Goal: Transaction & Acquisition: Purchase product/service

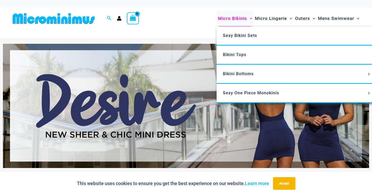
click at [223, 19] on span "Micro Bikinis" at bounding box center [232, 18] width 29 height 13
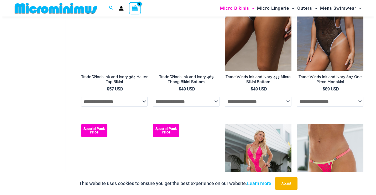
scroll to position [418, 0]
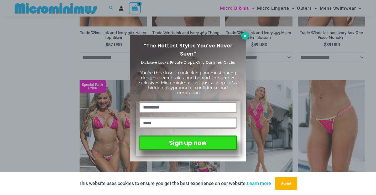
click at [245, 37] on icon at bounding box center [245, 36] width 5 height 5
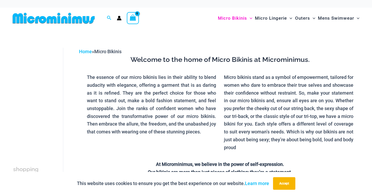
scroll to position [0, 0]
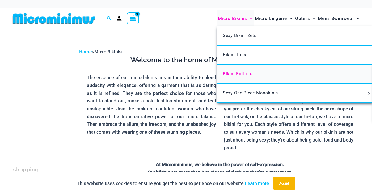
click at [233, 72] on span "Bikini Bottoms" at bounding box center [238, 73] width 31 height 5
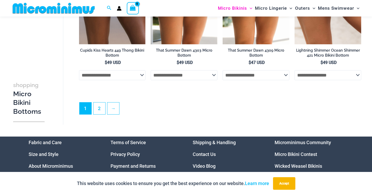
scroll to position [1444, 0]
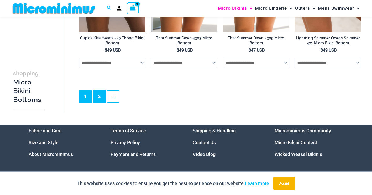
click at [95, 103] on link "2" at bounding box center [100, 96] width 12 height 12
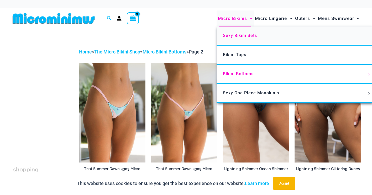
click at [233, 33] on span "Sexy Bikini Sets" at bounding box center [240, 35] width 34 height 5
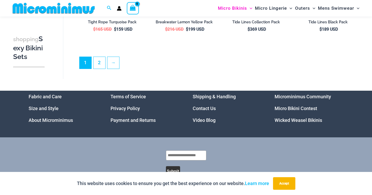
scroll to position [1124, 0]
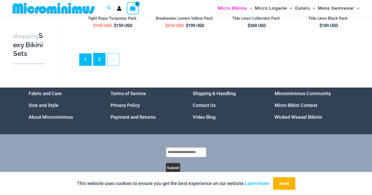
click at [102, 59] on link "2" at bounding box center [100, 59] width 12 height 12
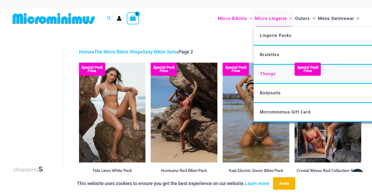
click at [266, 73] on span "Thongs" at bounding box center [268, 73] width 16 height 5
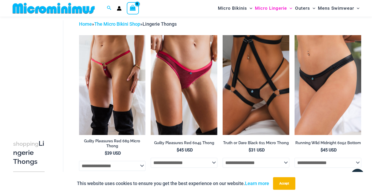
scroll to position [22, 0]
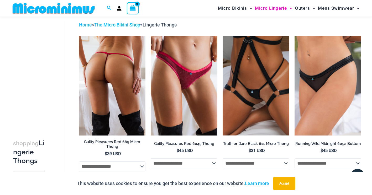
click at [99, 63] on img at bounding box center [112, 86] width 67 height 100
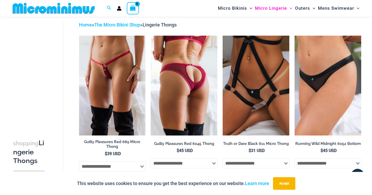
click at [174, 82] on img at bounding box center [184, 86] width 67 height 100
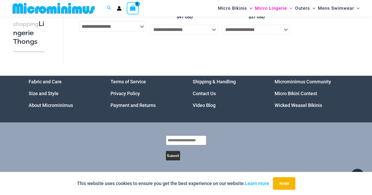
scroll to position [621, 0]
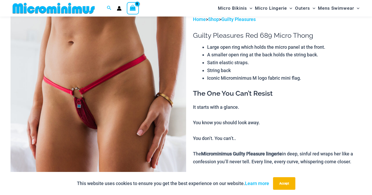
scroll to position [48, 0]
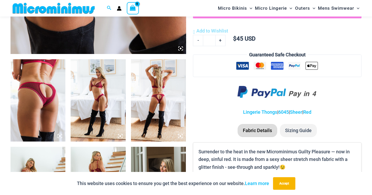
scroll to position [258, 0]
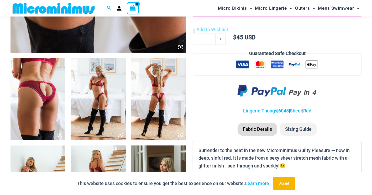
click at [64, 99] on img at bounding box center [38, 99] width 55 height 82
